Goal: Use online tool/utility: Utilize a website feature to perform a specific function

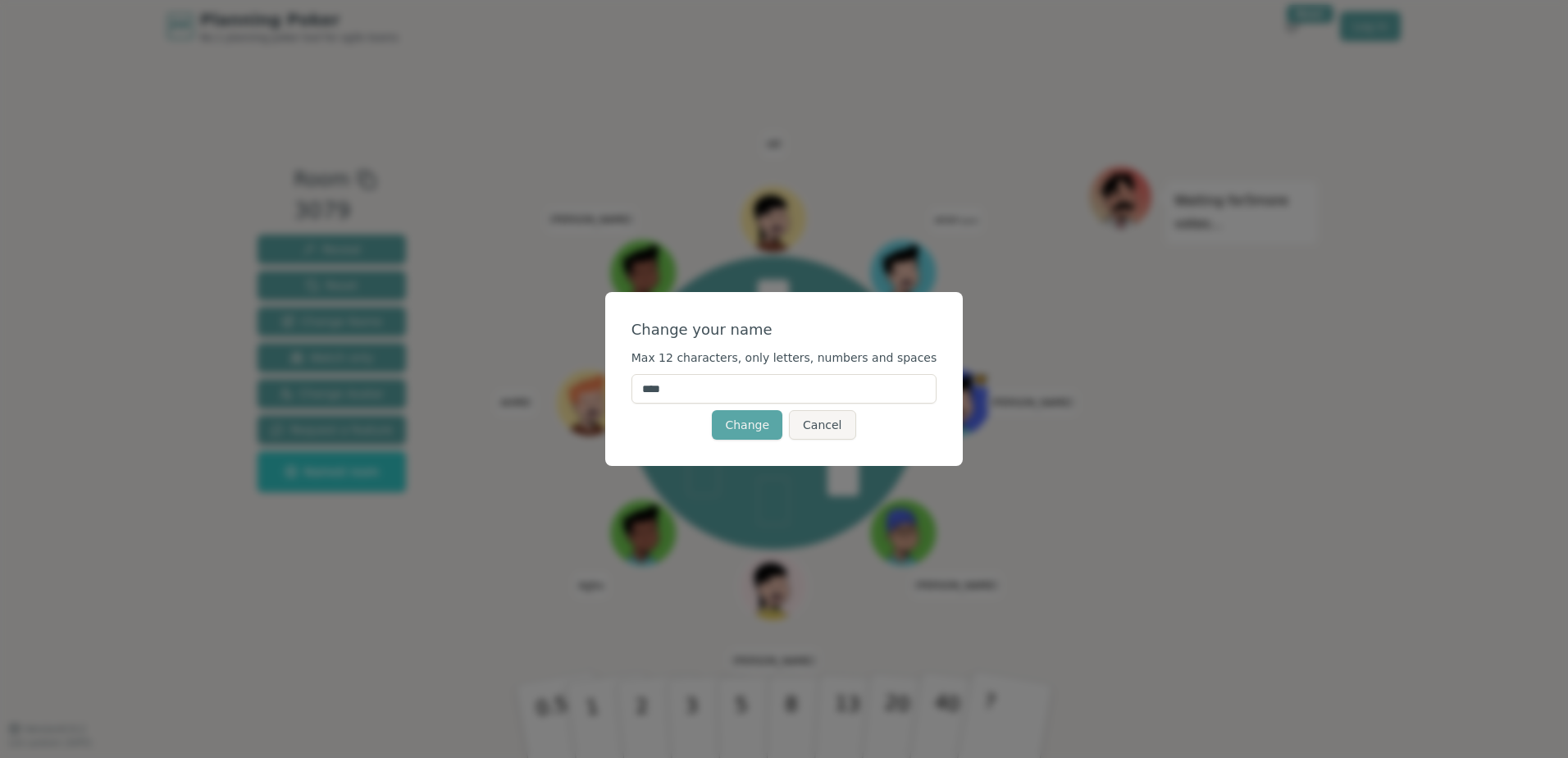
click at [723, 389] on input "****" at bounding box center [785, 388] width 306 height 29
type input "*****"
click at [842, 347] on form "Change your name Max 12 characters, only letters, numbers and spaces ***** Chan…" at bounding box center [785, 379] width 306 height 122
click at [755, 429] on button "Change" at bounding box center [747, 424] width 70 height 29
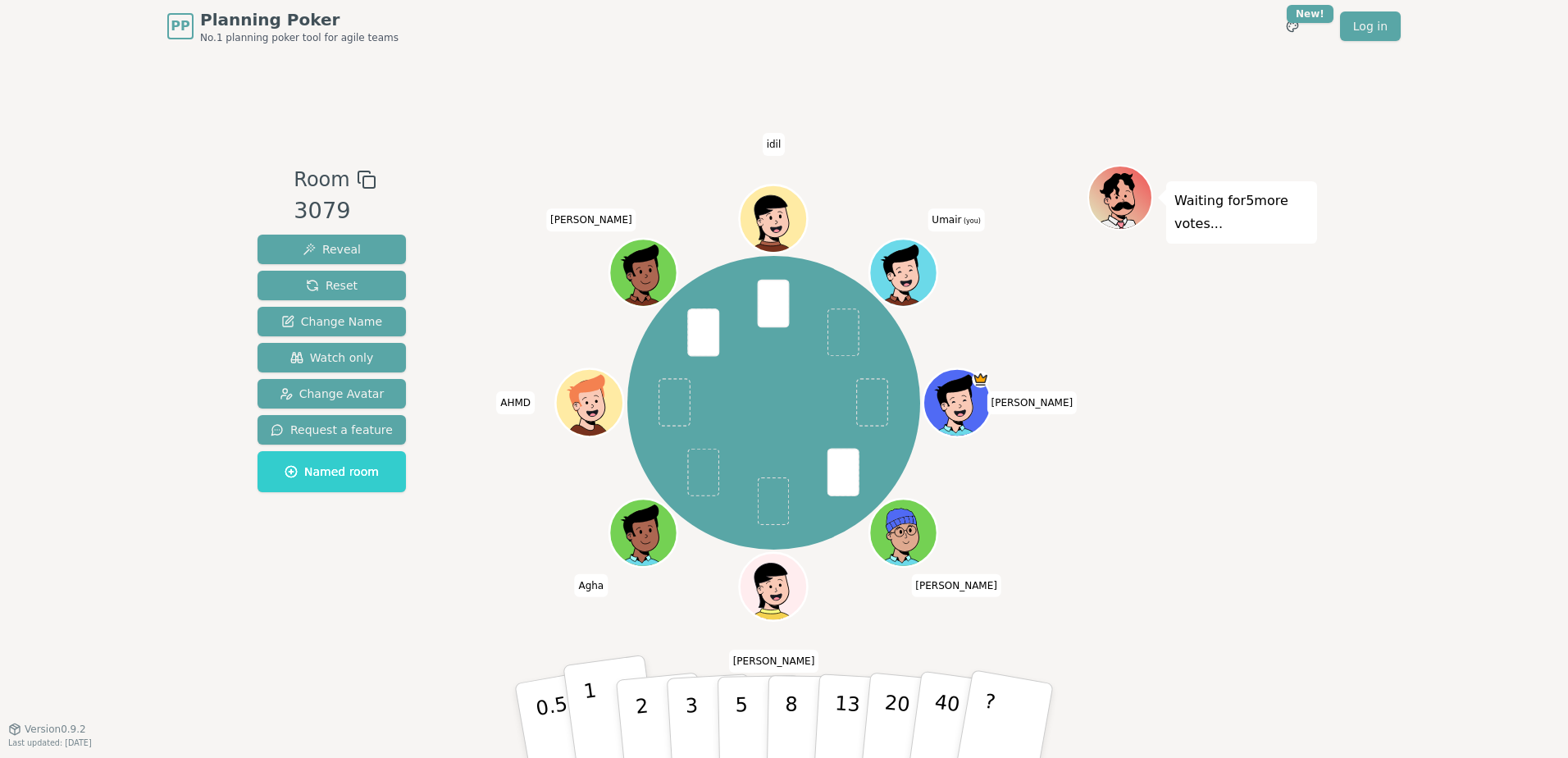
click at [598, 712] on button "1" at bounding box center [611, 721] width 98 height 133
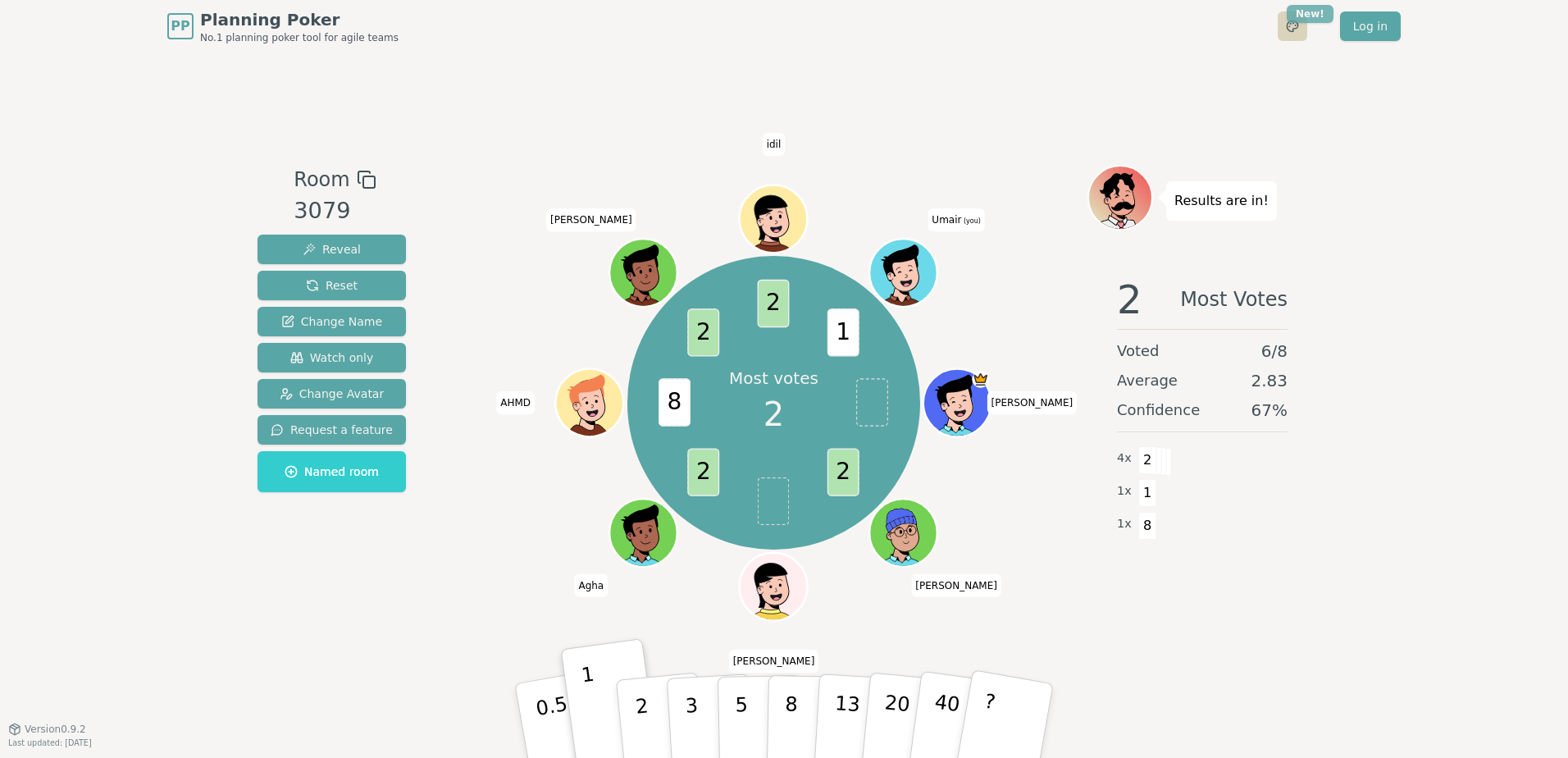
click at [1309, 20] on html "PP Planning Poker No.1 planning poker tool for agile teams Toggle theme New! Lo…" at bounding box center [784, 379] width 1568 height 758
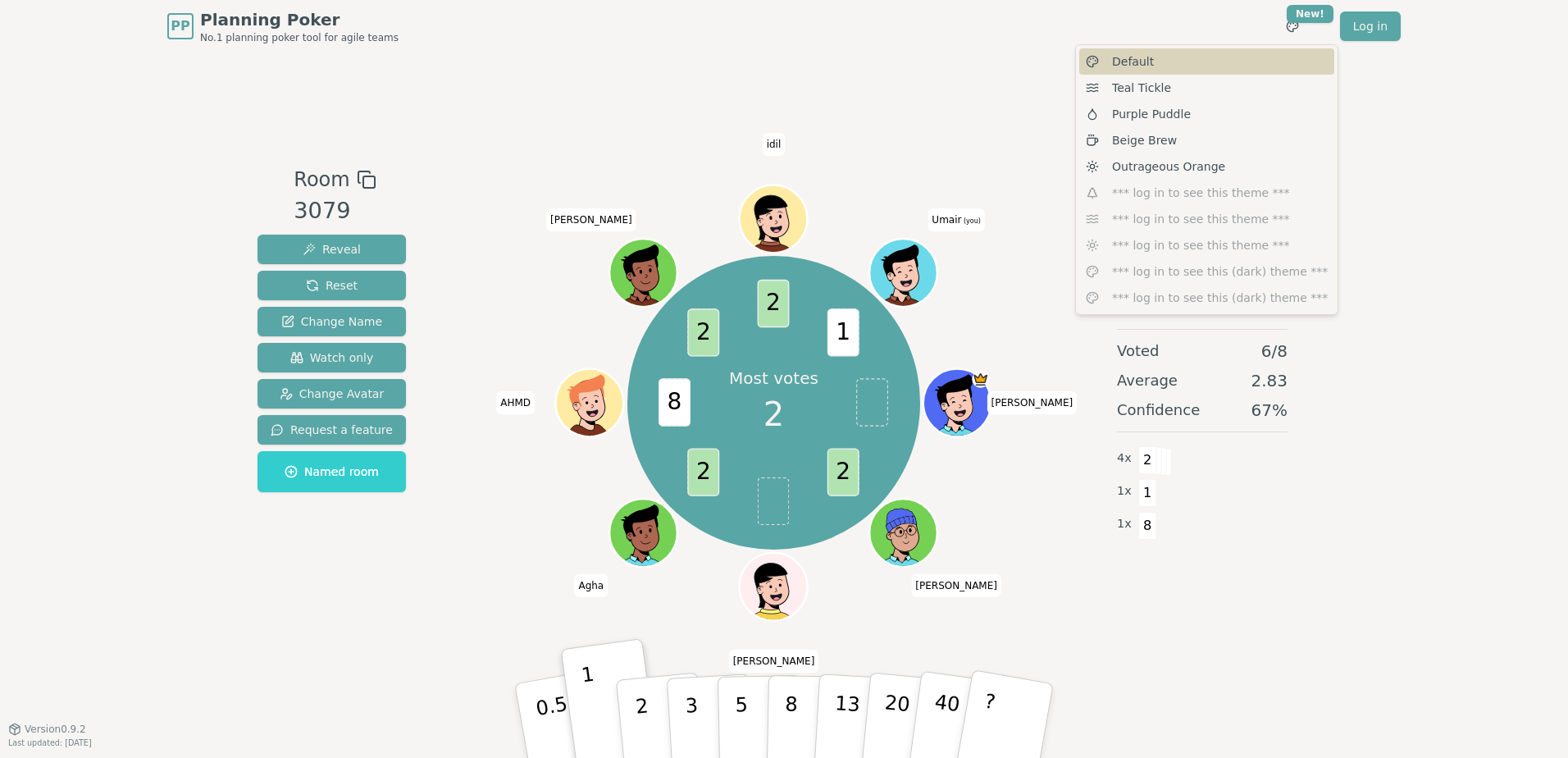
click at [1147, 64] on span "Default" at bounding box center [1133, 61] width 42 height 16
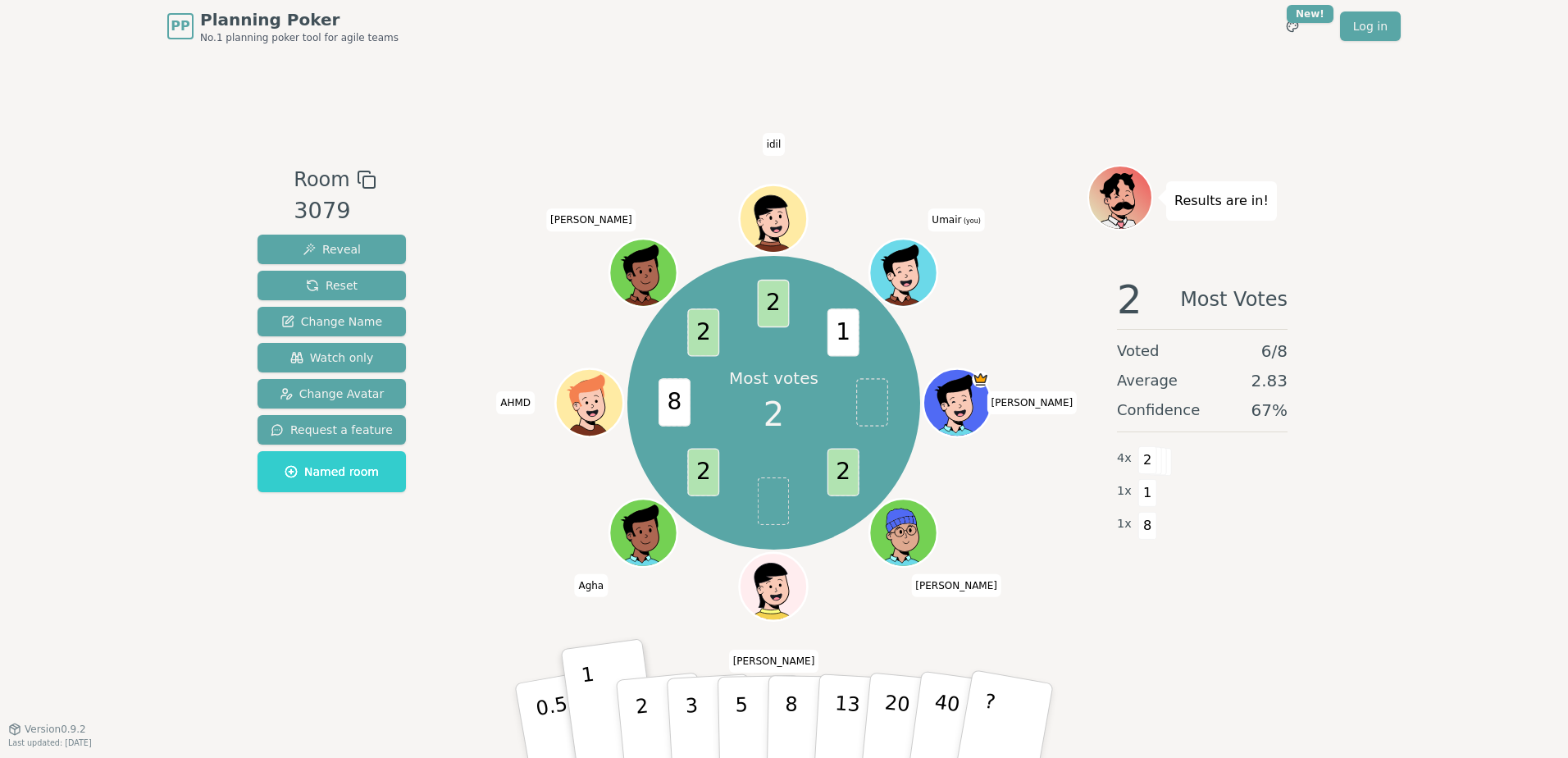
click at [918, 256] on icon at bounding box center [902, 262] width 62 height 38
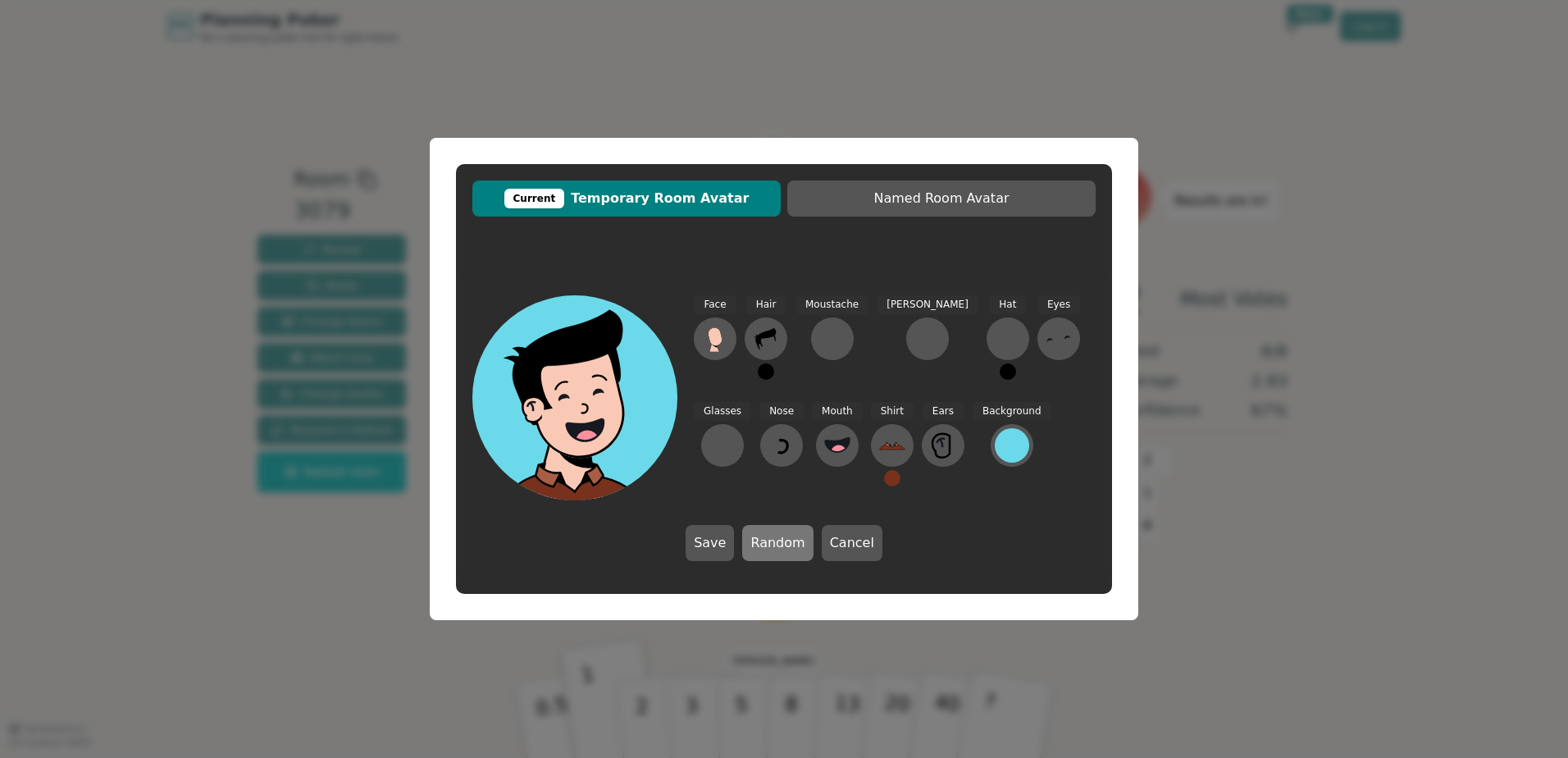
click at [769, 535] on button "Random" at bounding box center [777, 543] width 70 height 36
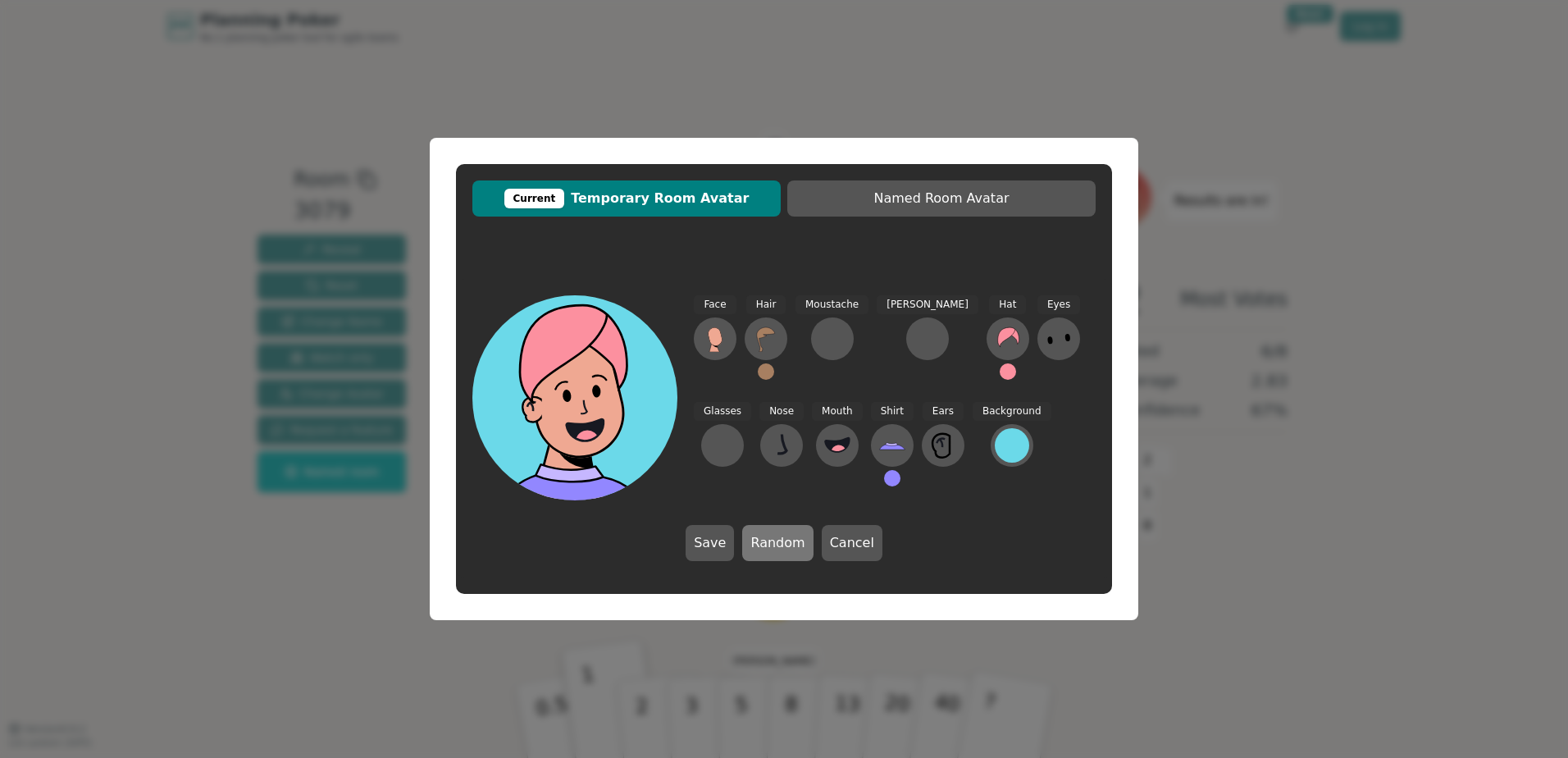
click at [769, 535] on button "Random" at bounding box center [777, 543] width 70 height 36
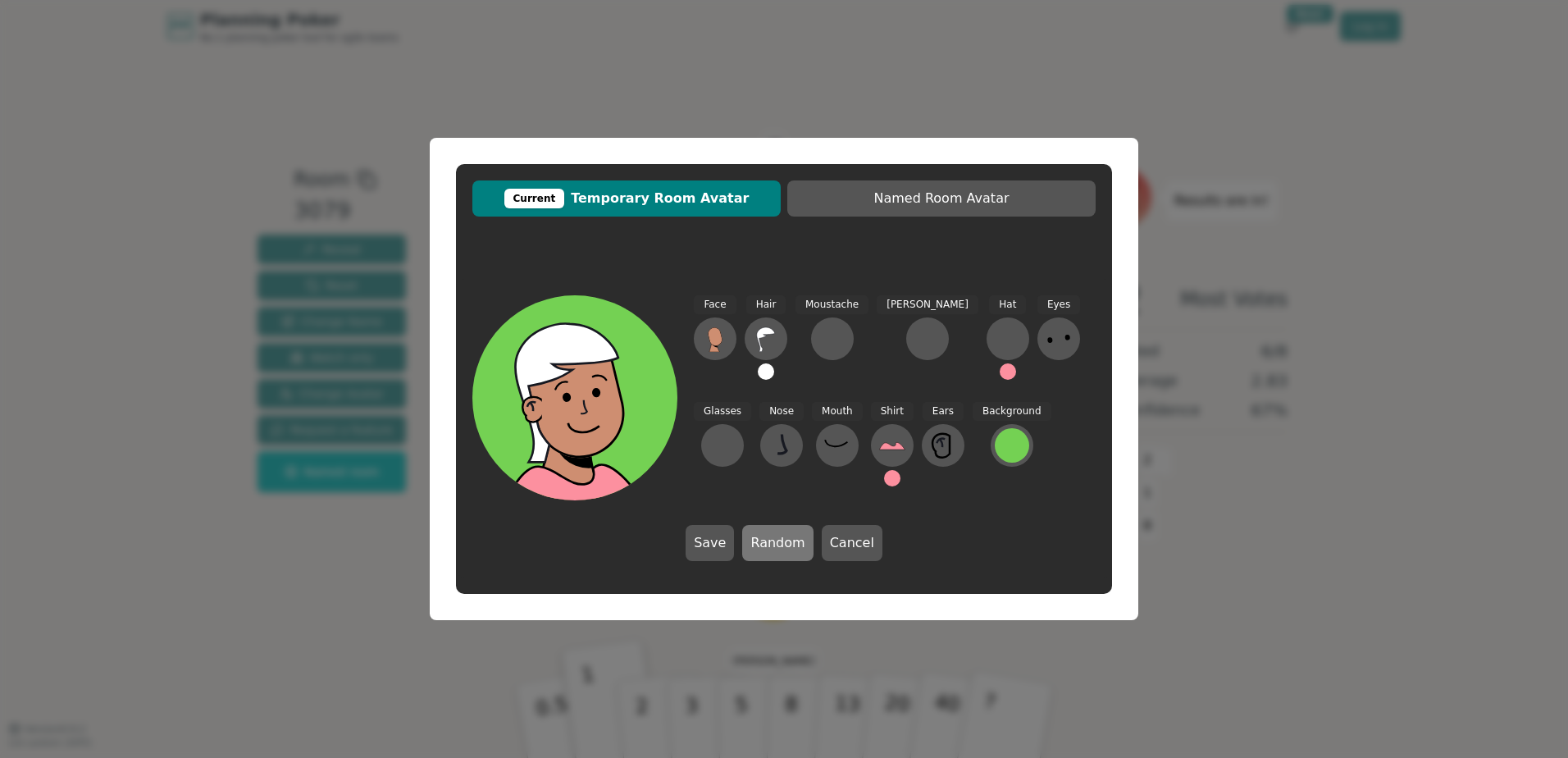
click at [769, 536] on button "Random" at bounding box center [777, 543] width 70 height 36
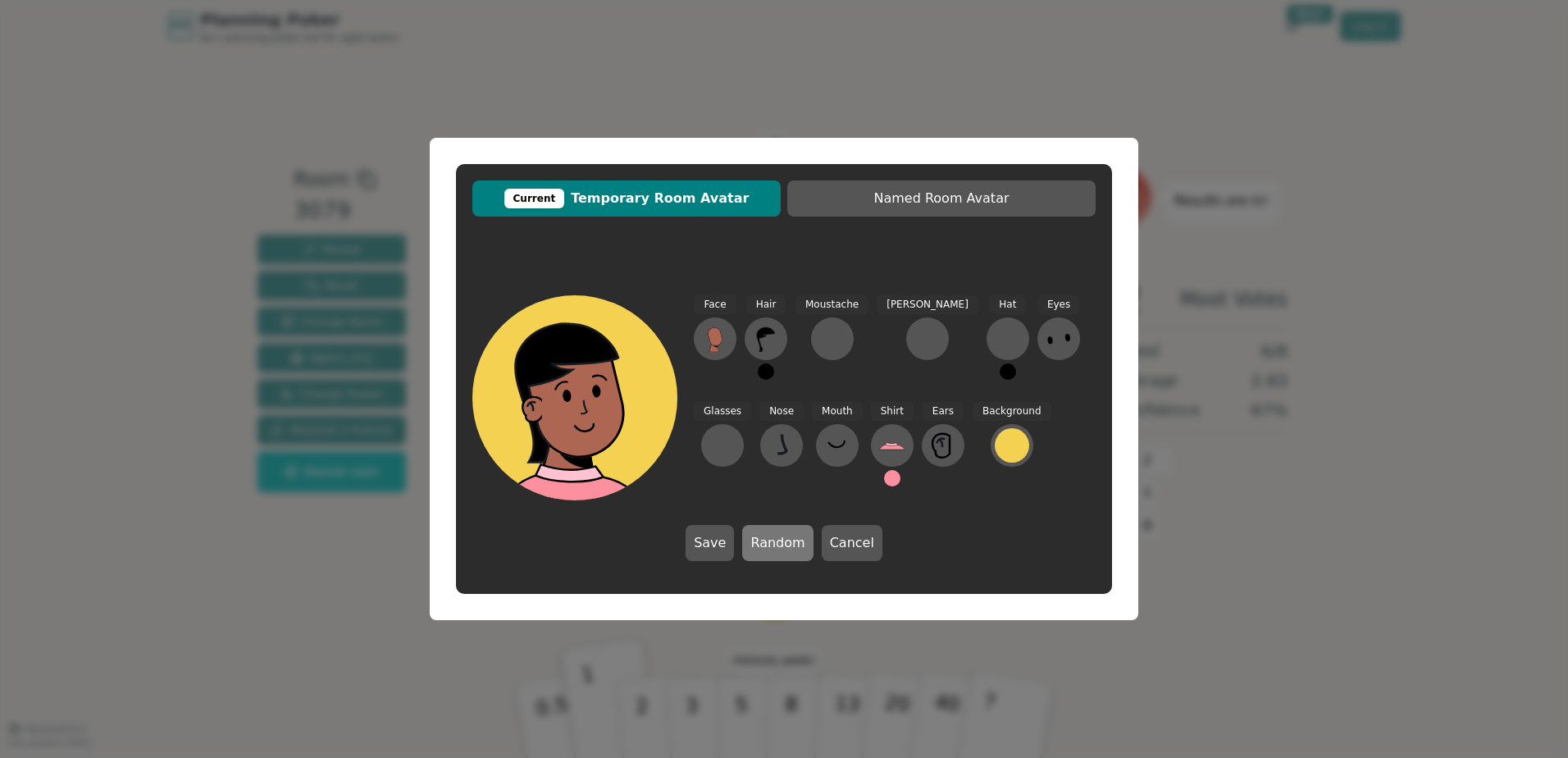
click at [769, 536] on button "Random" at bounding box center [777, 543] width 70 height 36
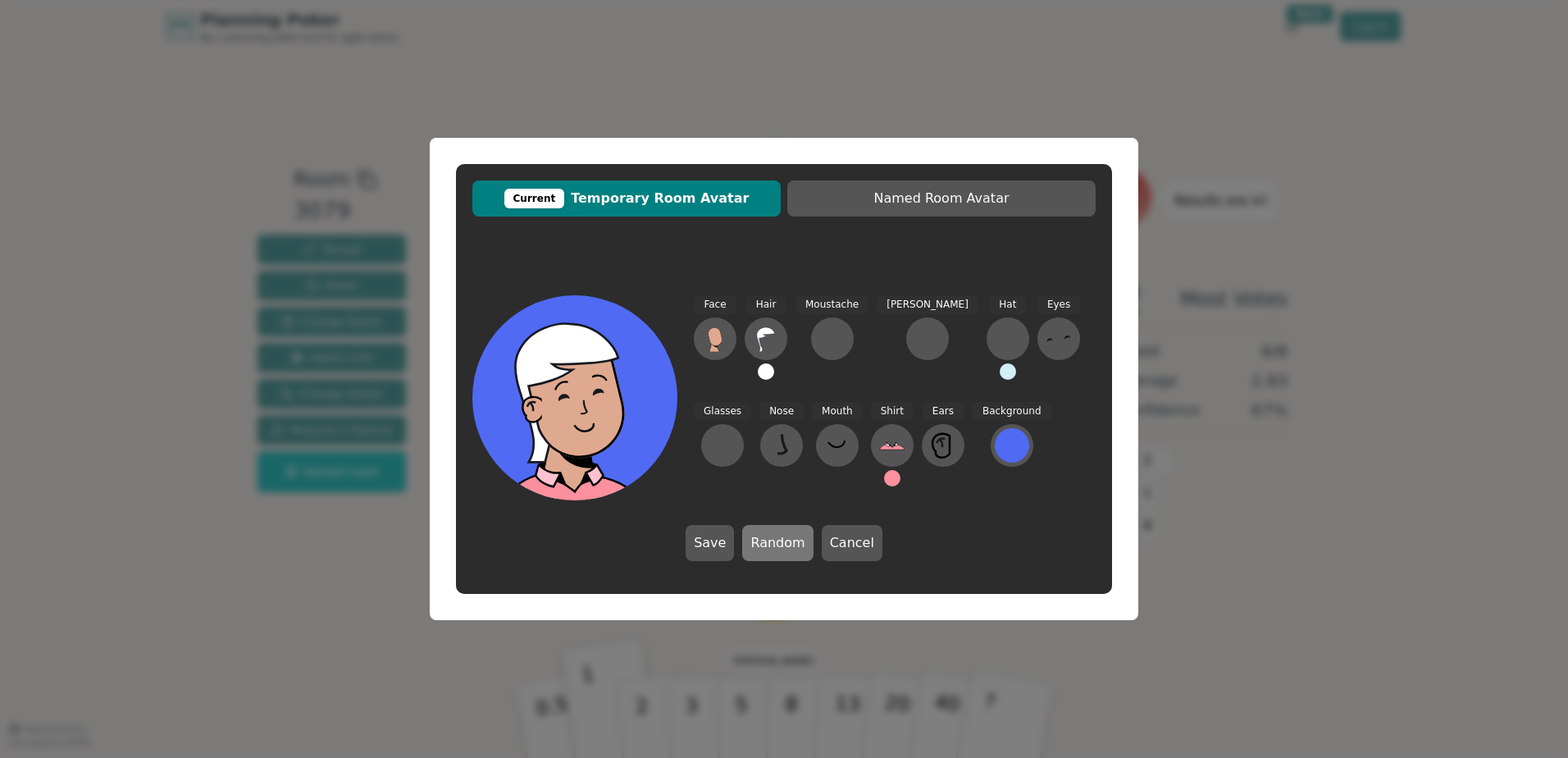
click at [769, 536] on button "Random" at bounding box center [777, 543] width 70 height 36
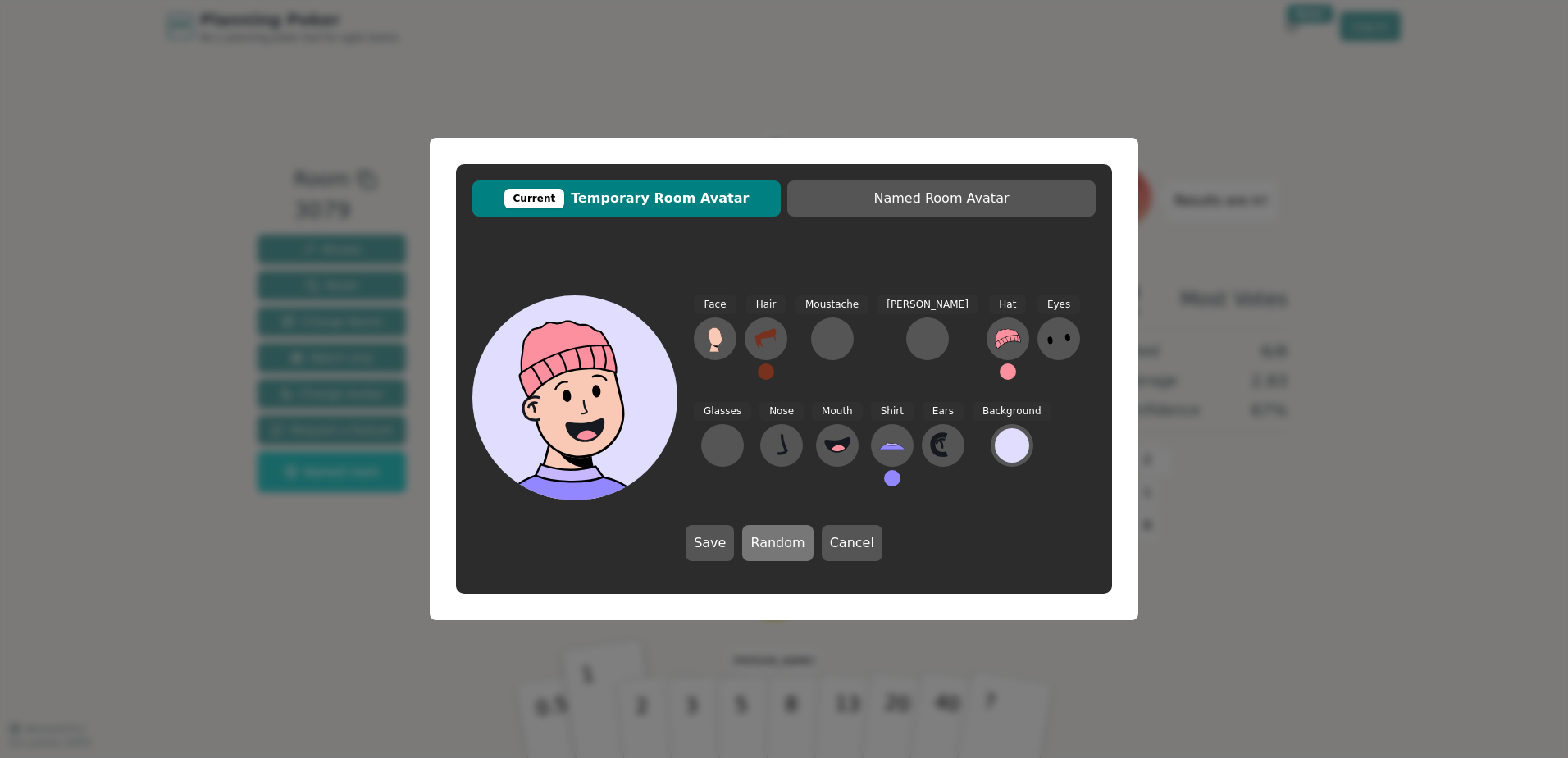
click at [769, 536] on button "Random" at bounding box center [777, 543] width 70 height 36
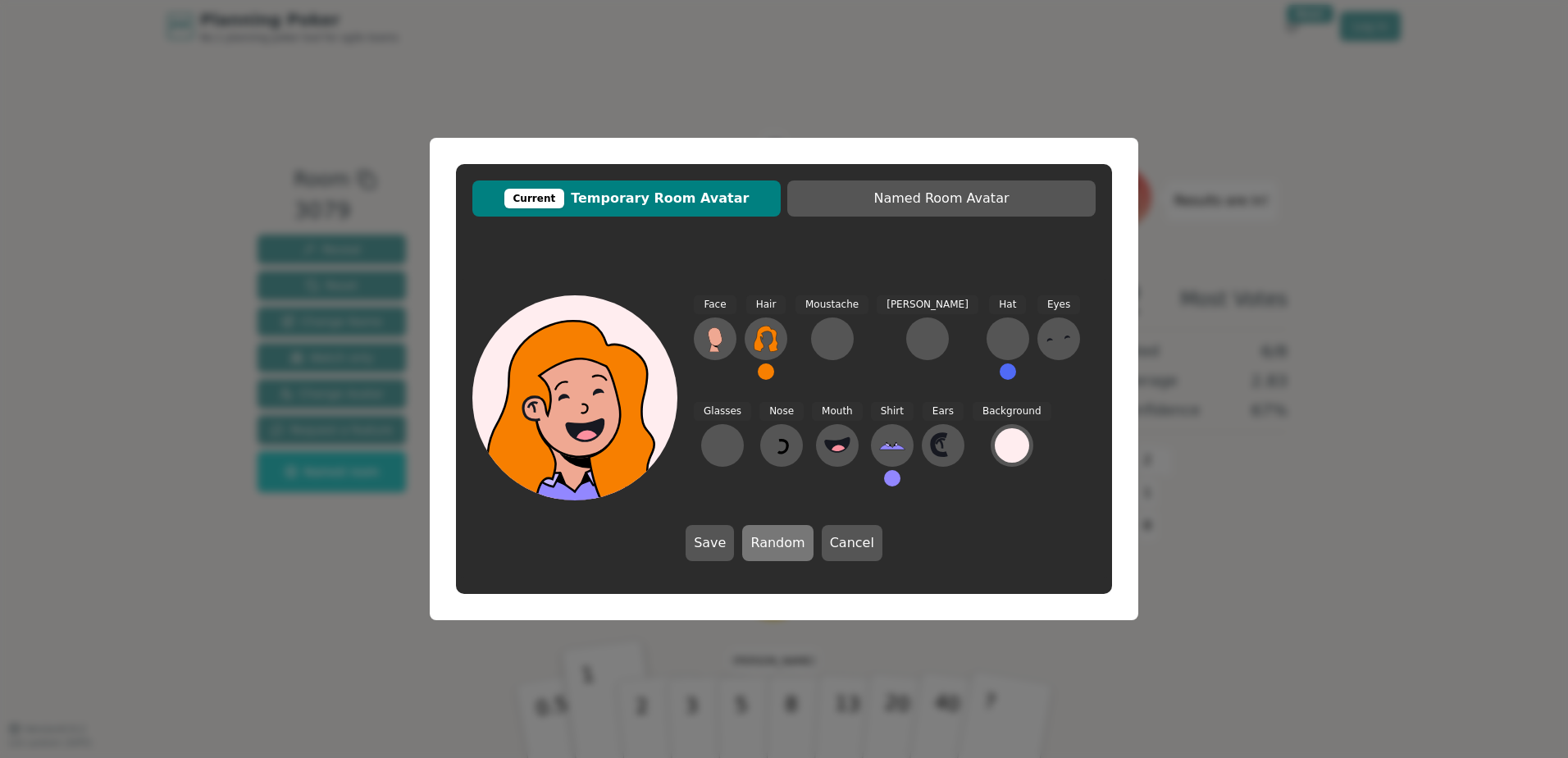
click at [769, 536] on button "Random" at bounding box center [777, 543] width 70 height 36
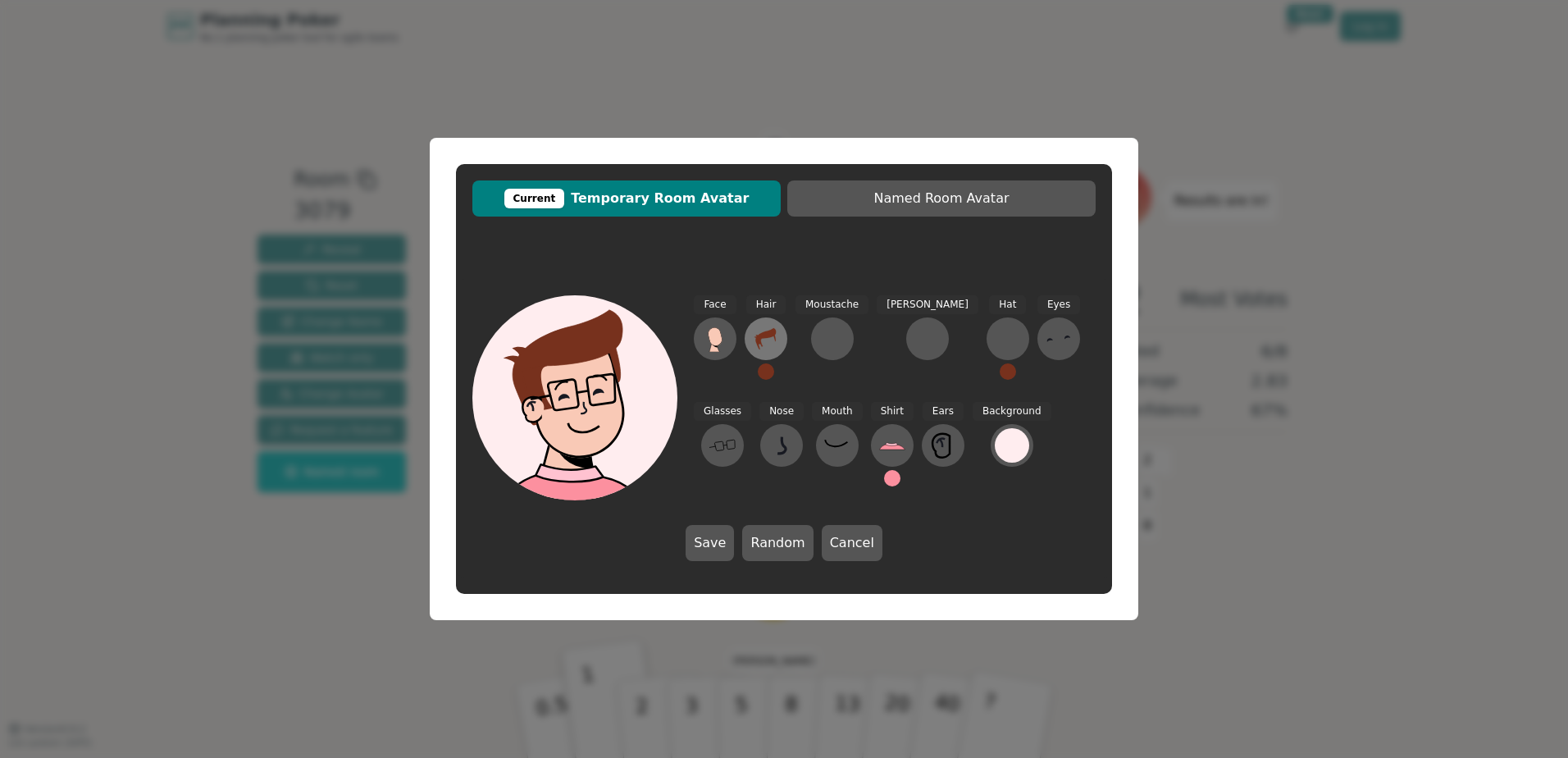
click at [755, 336] on icon at bounding box center [766, 339] width 27 height 27
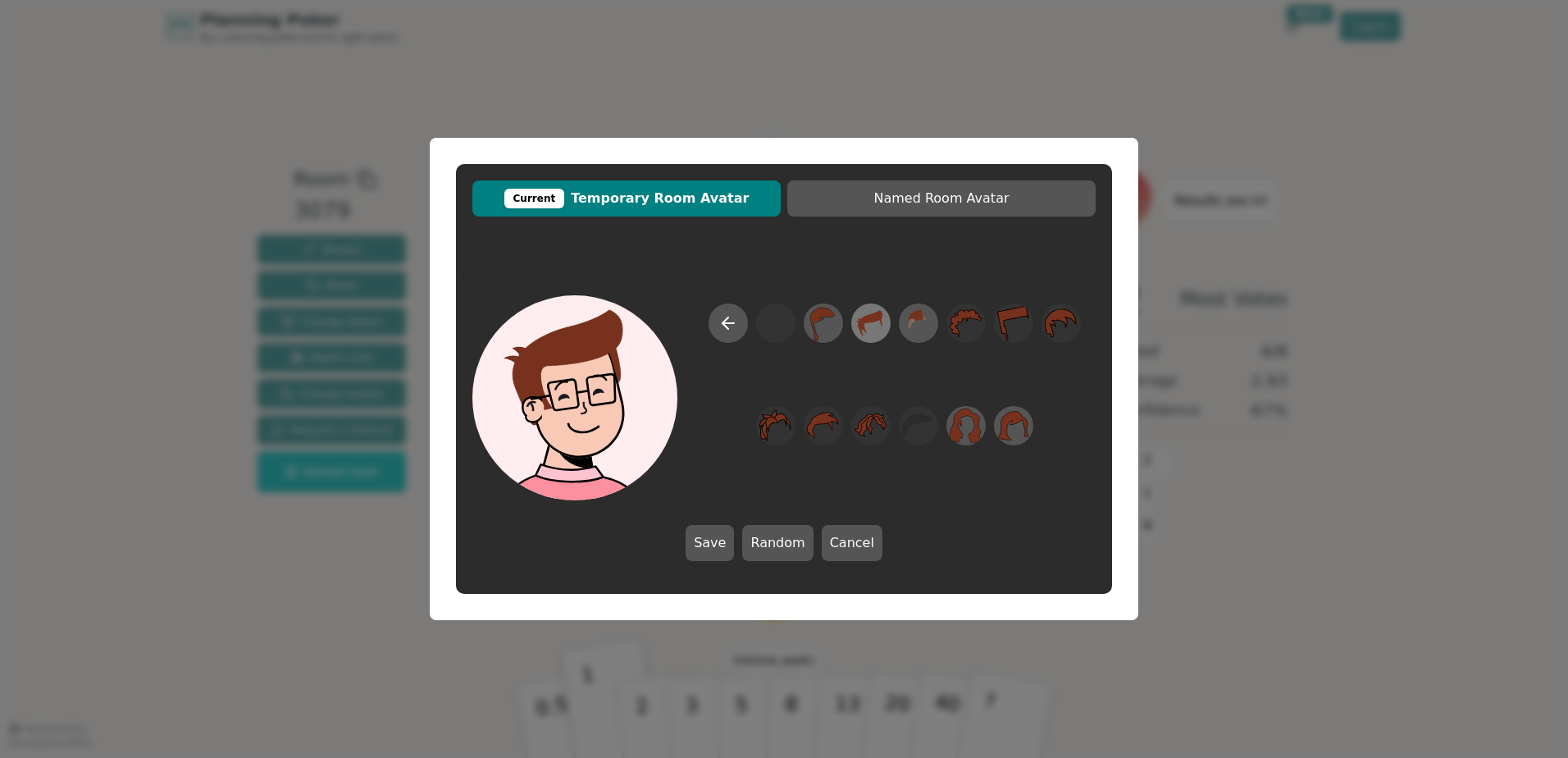
click at [872, 329] on icon at bounding box center [871, 323] width 32 height 37
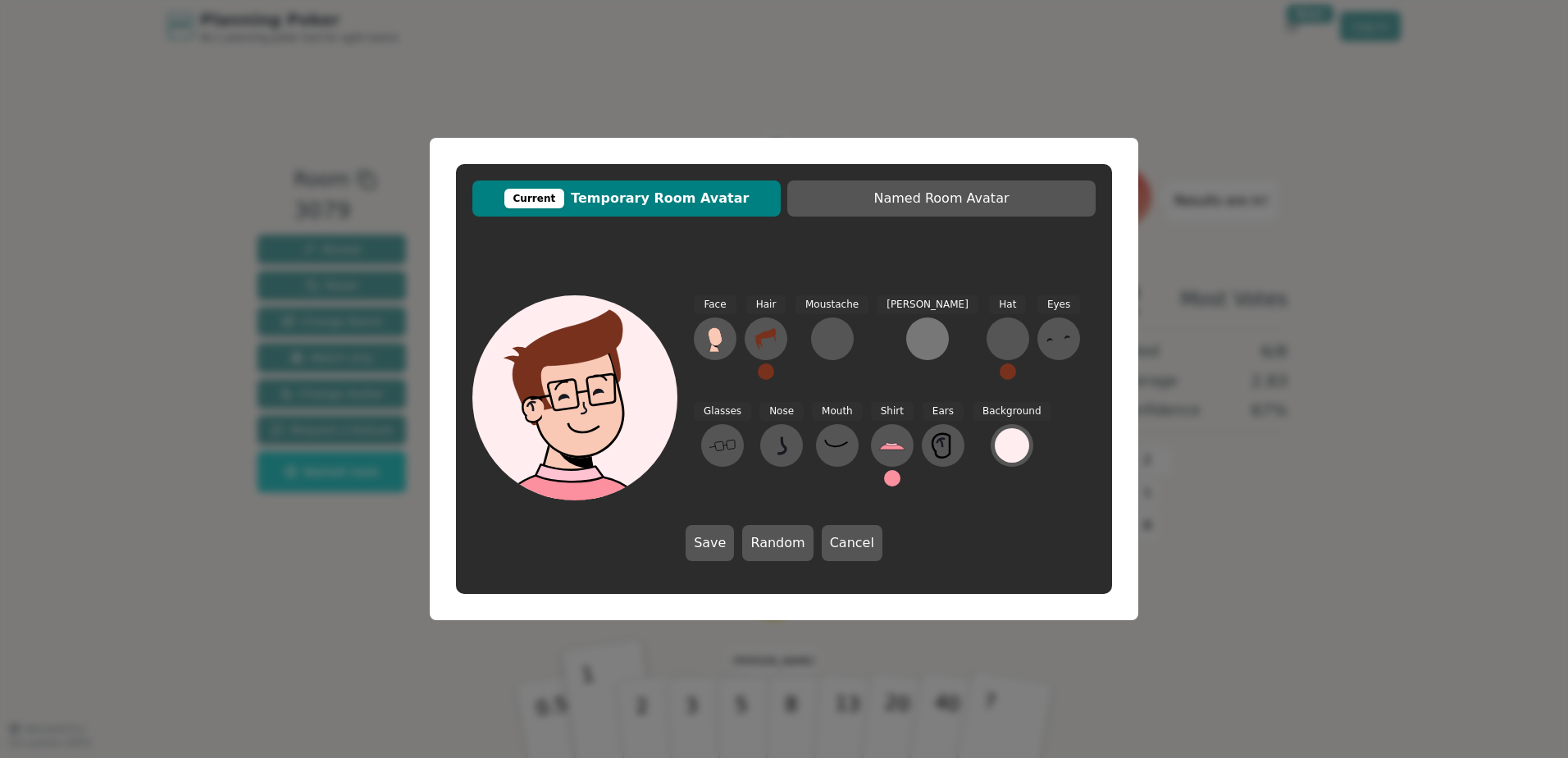
click at [914, 337] on div at bounding box center [928, 339] width 27 height 27
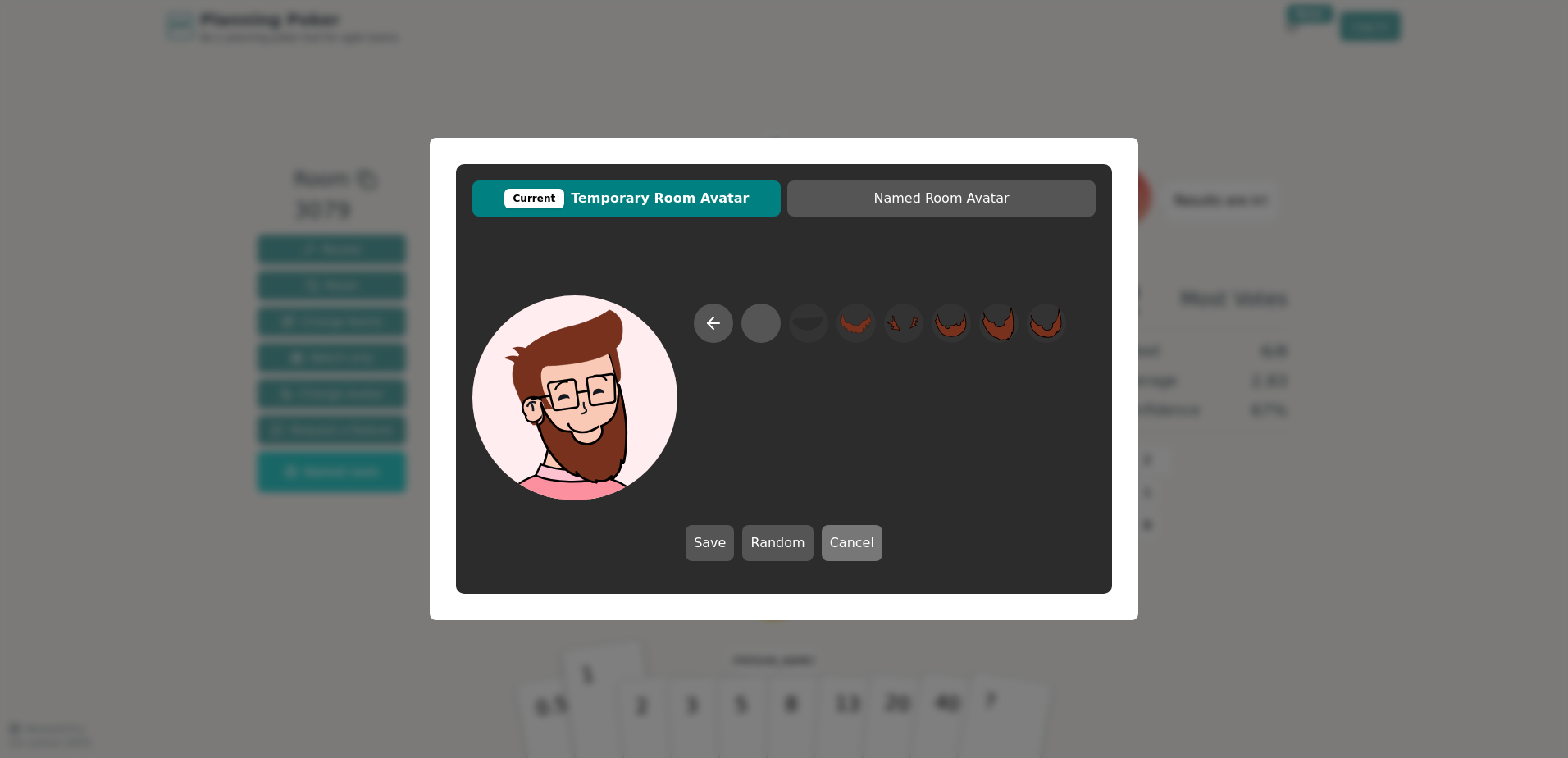
click at [845, 550] on button "Cancel" at bounding box center [853, 543] width 61 height 36
